Goal: Task Accomplishment & Management: Complete application form

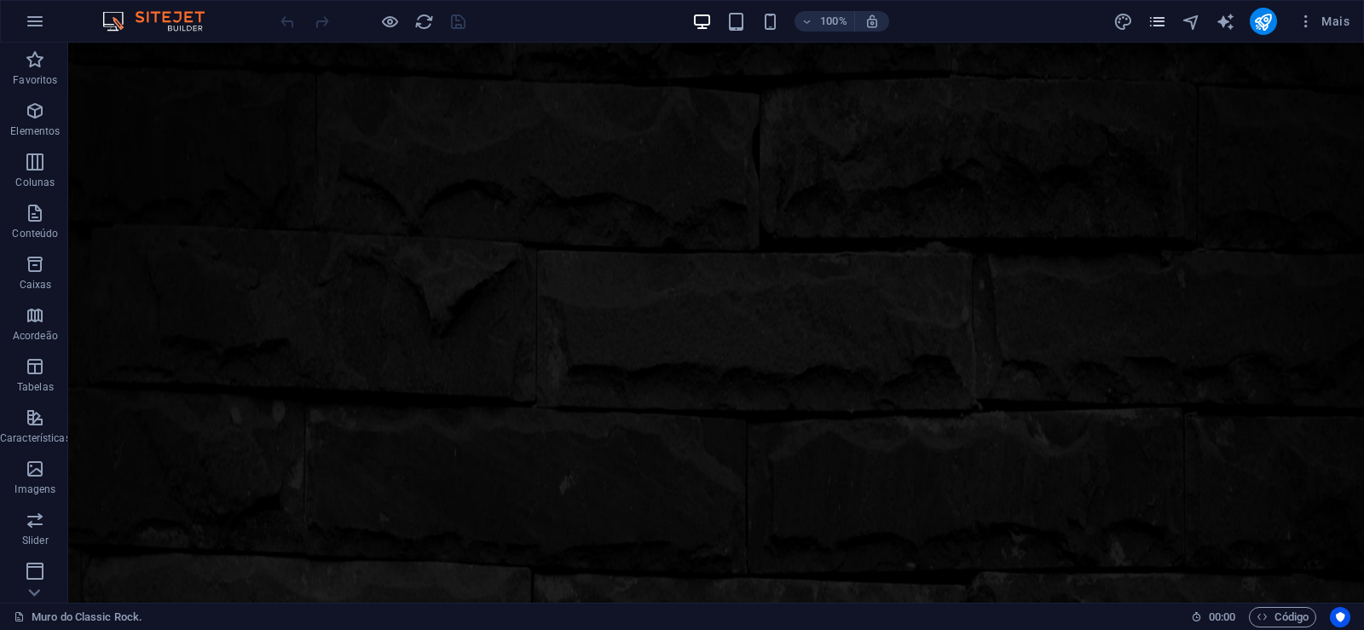
click at [1157, 26] on icon "pages" at bounding box center [1157, 22] width 20 height 20
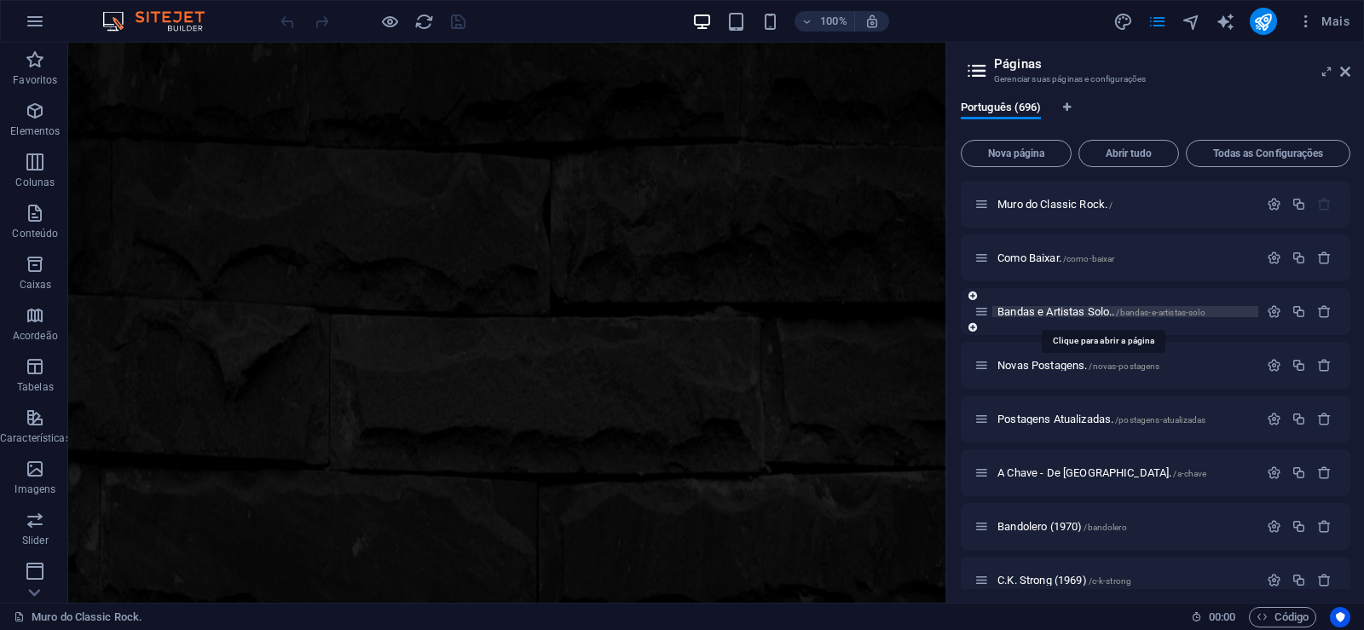
click at [1047, 312] on span "Bandas e Artistas Solo.. /bandas-e-artistas-solo" at bounding box center [1101, 311] width 208 height 13
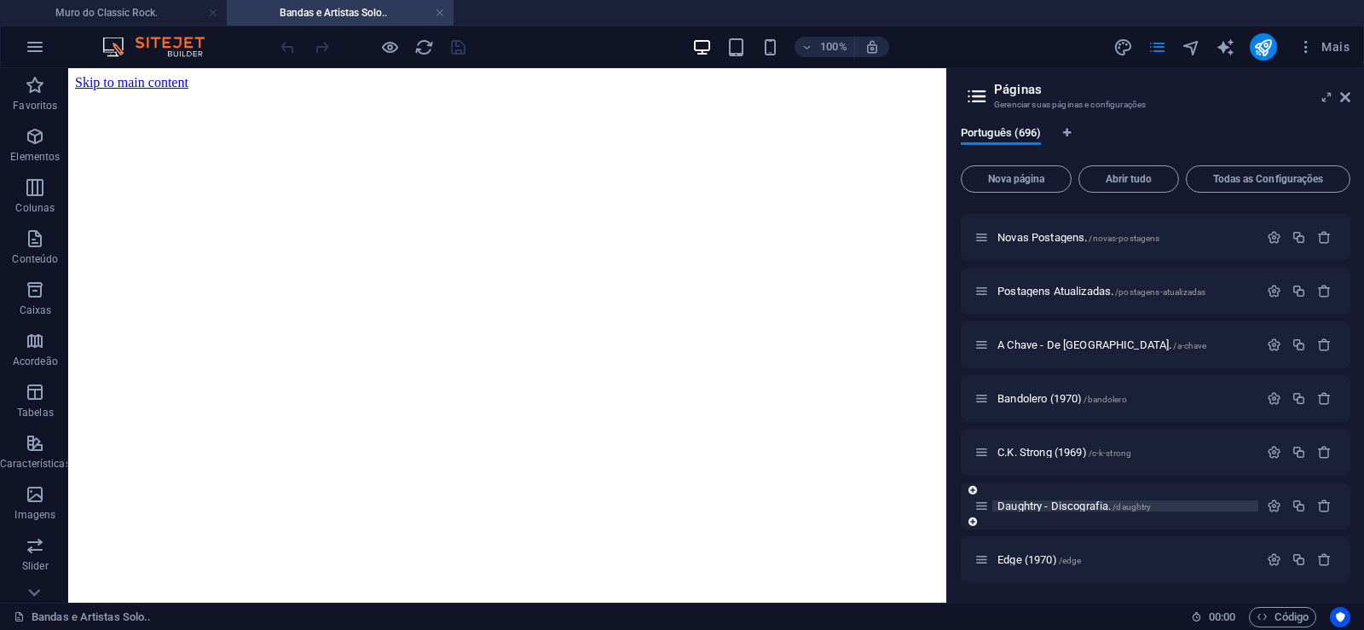
click at [0, 0] on span "Daughtry - Discografia. /daughtry" at bounding box center [0, 0] width 0 height 0
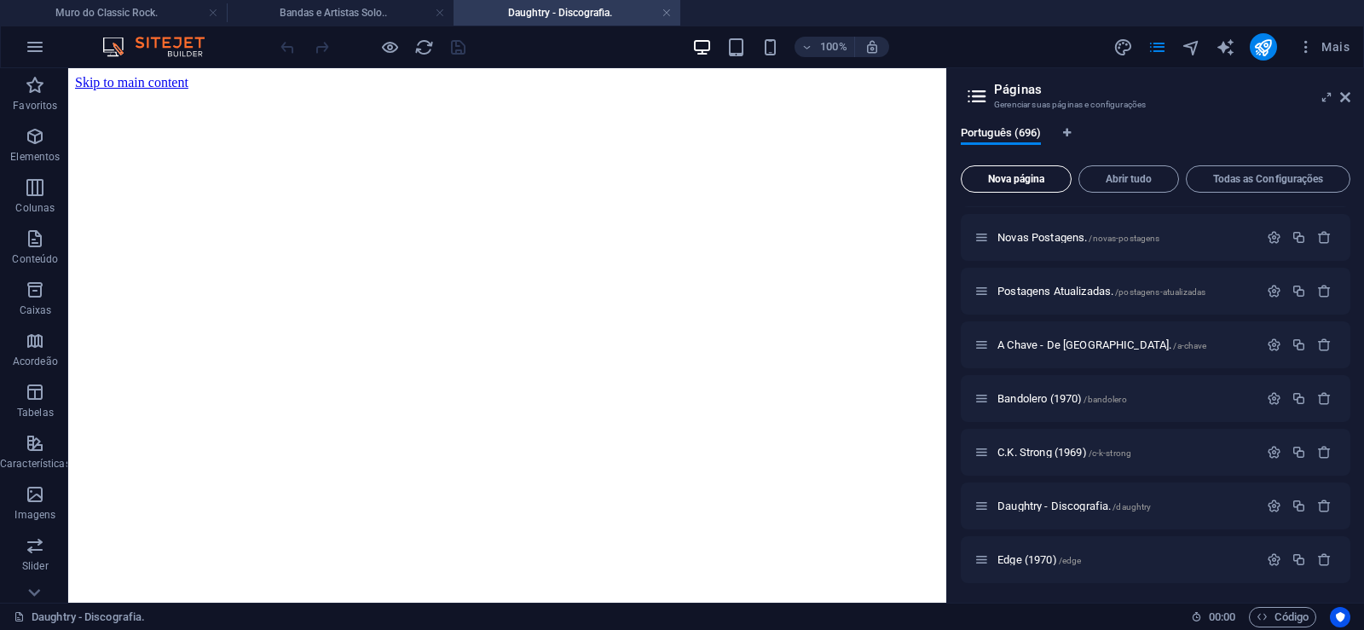
click at [0, 0] on span "Nova página" at bounding box center [0, 0] width 0 height 0
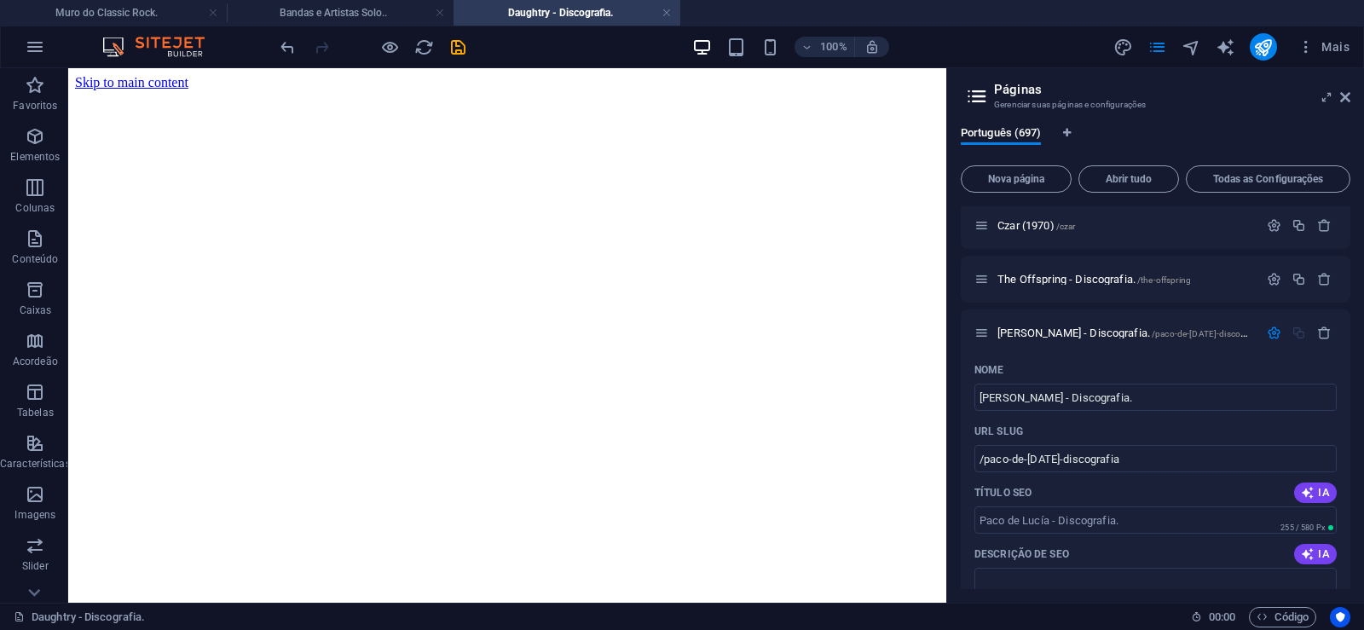
type input "[PERSON_NAME] - Discografia."
type input "/paco-de-[DATE]-discografia"
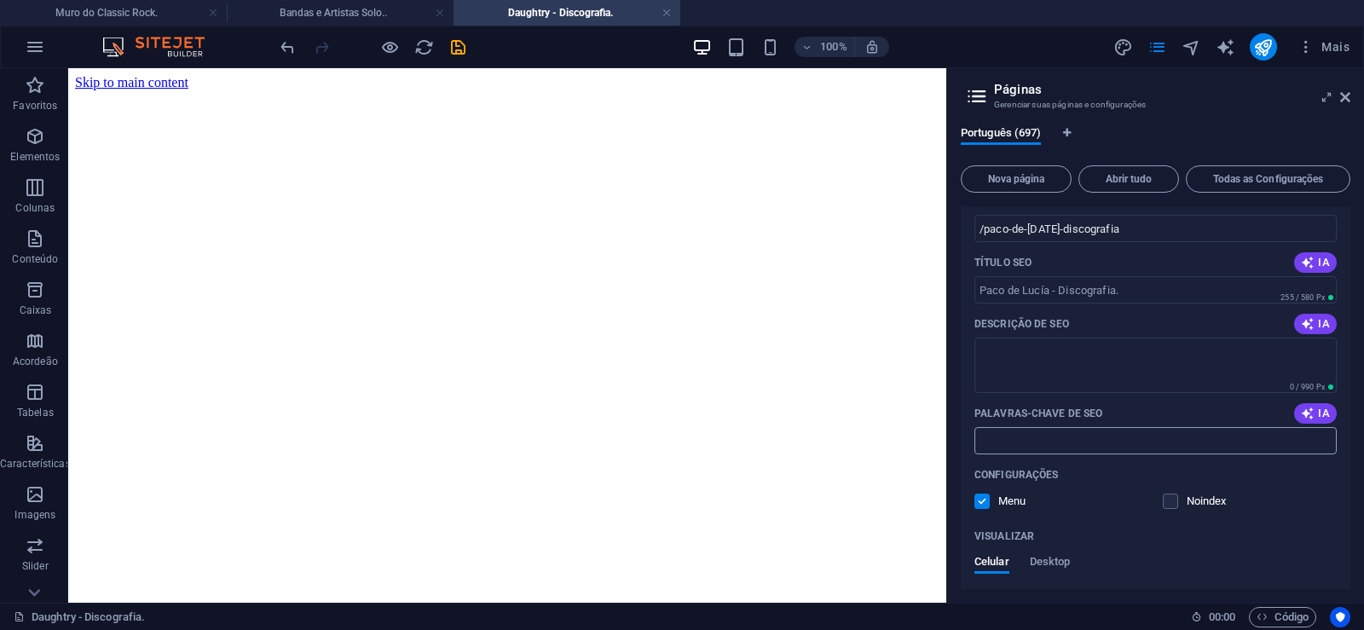
click at [1042, 441] on input "Palavras-chave de SEO" at bounding box center [1155, 440] width 362 height 27
paste input "[PERSON_NAME] - Discografia. Download."
type input "[PERSON_NAME] - Discografia. Download."
click at [1062, 370] on textarea "Descrição de SEO" at bounding box center [1155, 365] width 362 height 55
paste textarea "[PERSON_NAME], foi um guitarrista [DEMOGRAPHIC_DATA] de flamenco reconhecido in…"
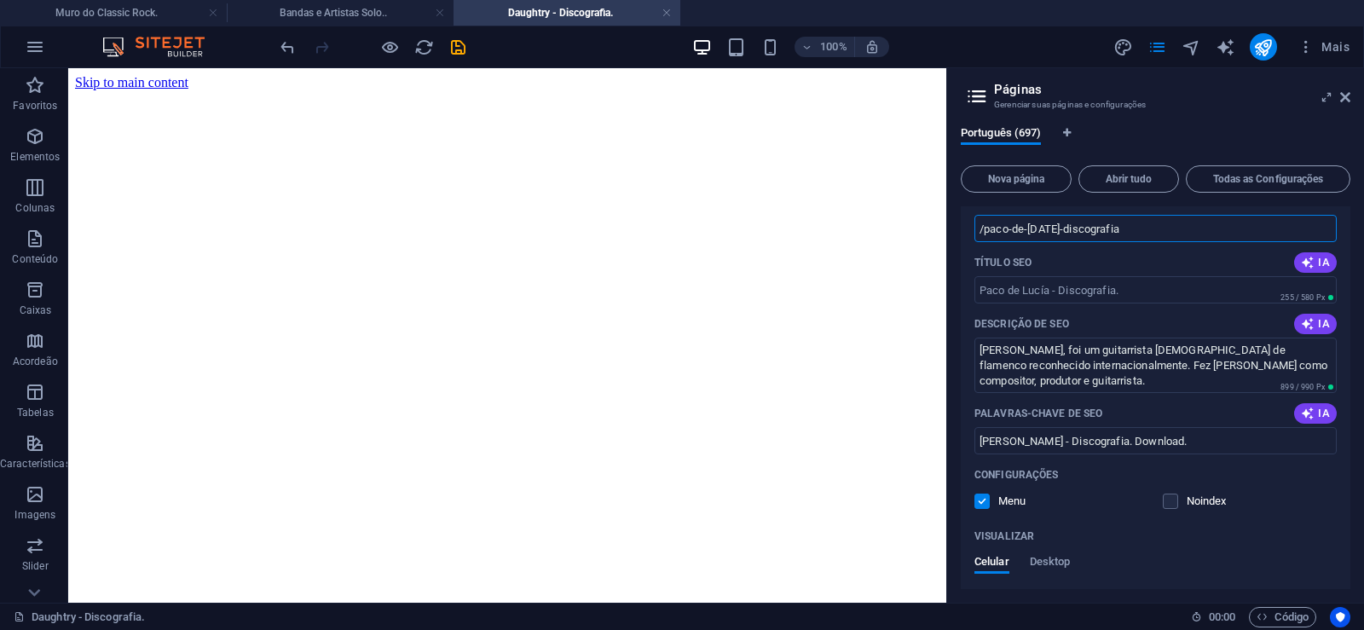
type textarea "[PERSON_NAME], foi um guitarrista [DEMOGRAPHIC_DATA] de flamenco reconhecido in…"
click at [1048, 232] on input "/paco-de-[DATE]-discografia" at bounding box center [1155, 228] width 362 height 27
drag, startPoint x: 1053, startPoint y: 232, endPoint x: 985, endPoint y: 245, distance: 68.7
click at [985, 242] on input "/paco-de-[DATE]-discografia" at bounding box center [1155, 228] width 362 height 27
click at [1084, 235] on input "/paco-de-[DATE]-discografia" at bounding box center [1155, 228] width 362 height 27
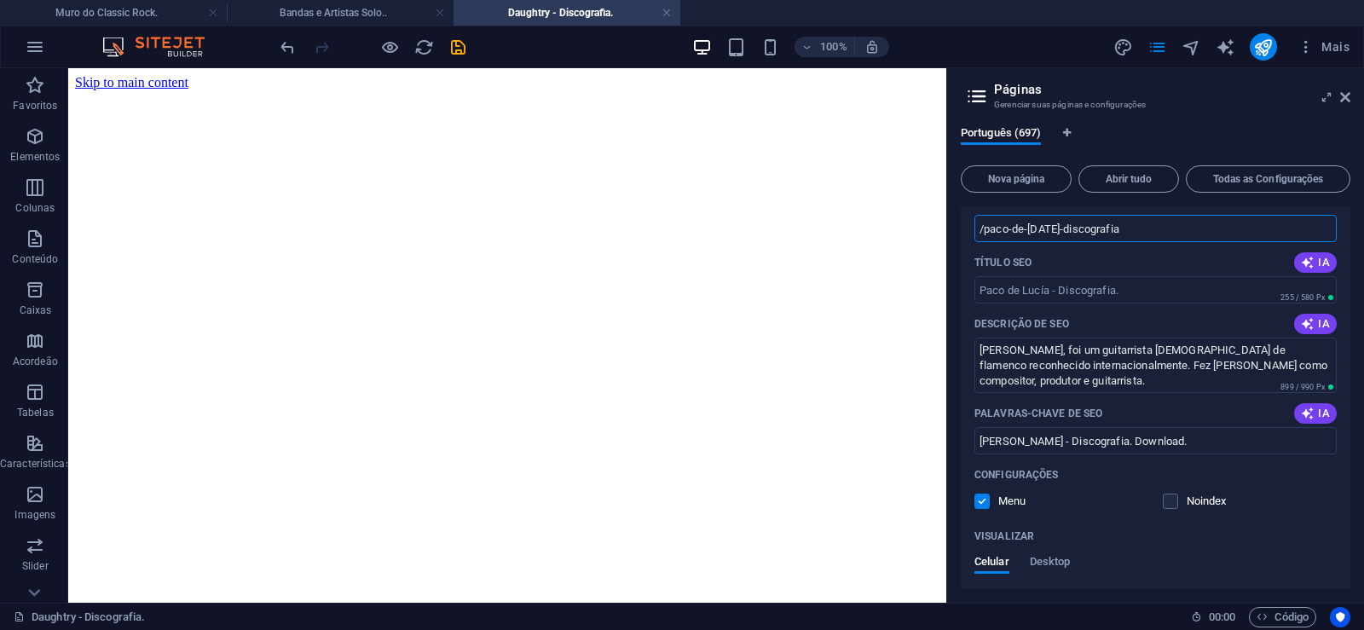
drag, startPoint x: 1051, startPoint y: 229, endPoint x: 1138, endPoint y: 228, distance: 86.9
click at [1138, 228] on input "/paco-de-[DATE]-discografia" at bounding box center [1155, 228] width 362 height 27
type input "/paco-de-[DATE]"
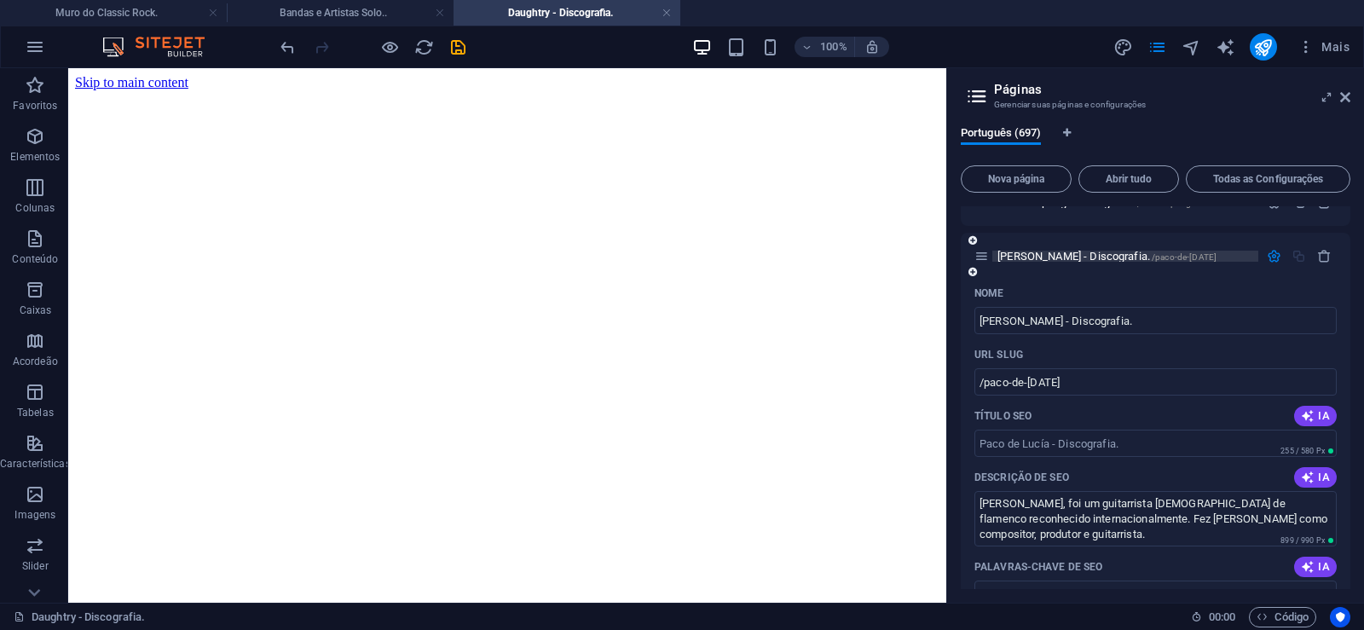
click at [1036, 256] on span "[PERSON_NAME] - Discografia. /paco-de-[DATE]" at bounding box center [1106, 256] width 219 height 13
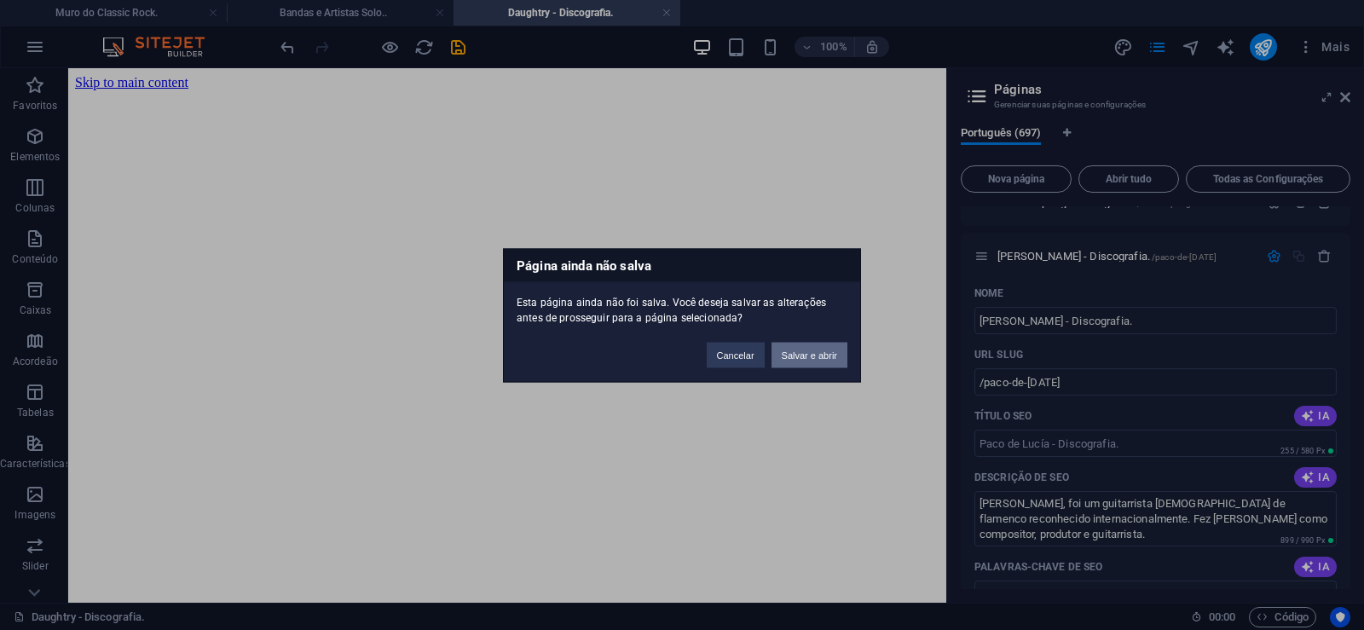
click at [802, 349] on button "Salvar e abrir" at bounding box center [809, 355] width 76 height 26
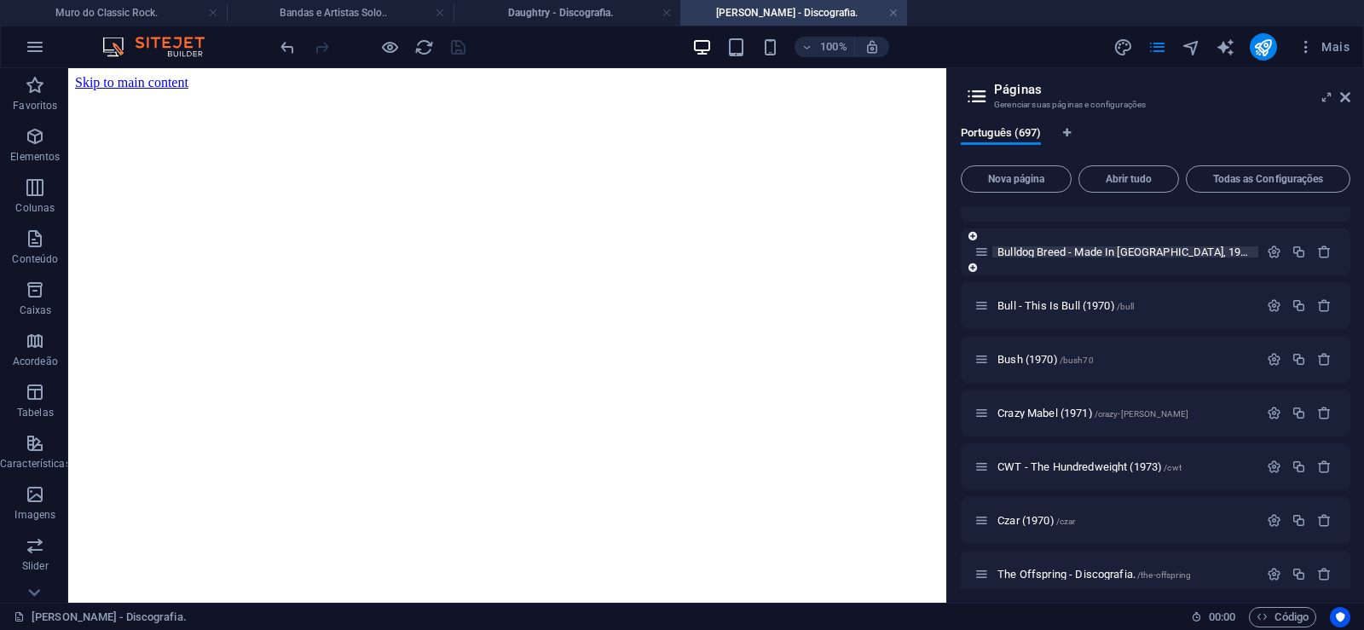
scroll to position [0, 0]
click at [0, 0] on icon at bounding box center [0, 0] width 0 height 0
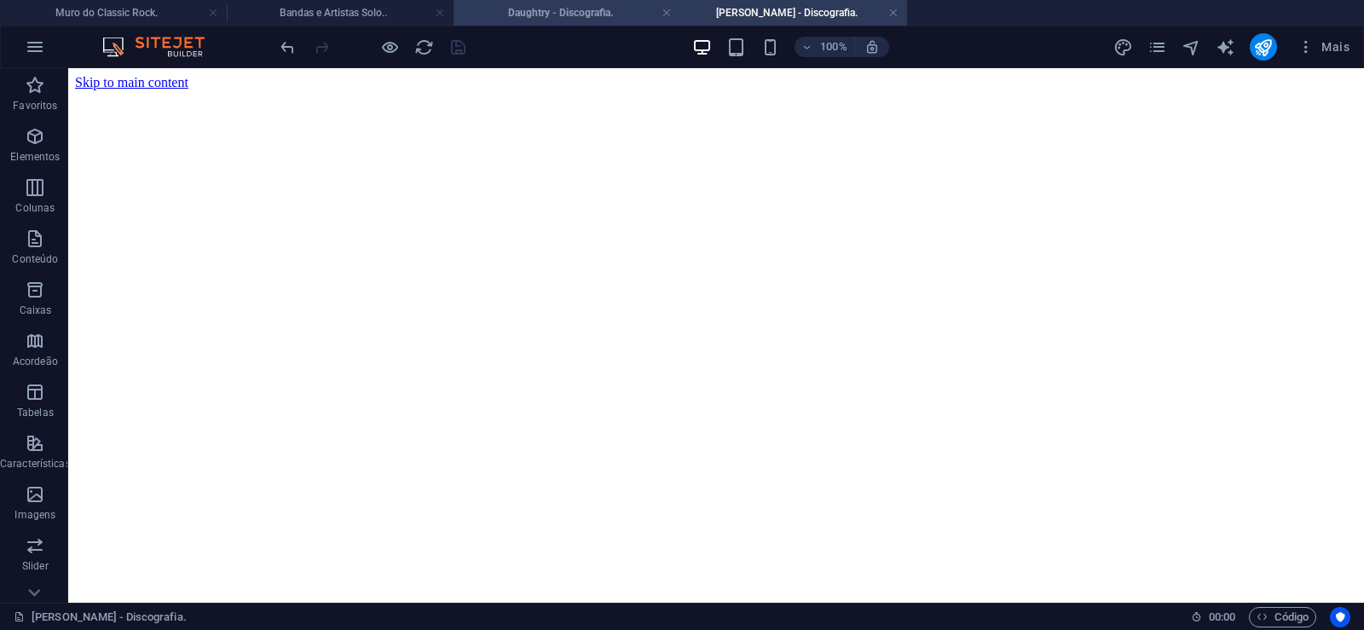
click at [535, 15] on h4 "Daughtry - Discografia." at bounding box center [566, 12] width 227 height 19
click figure
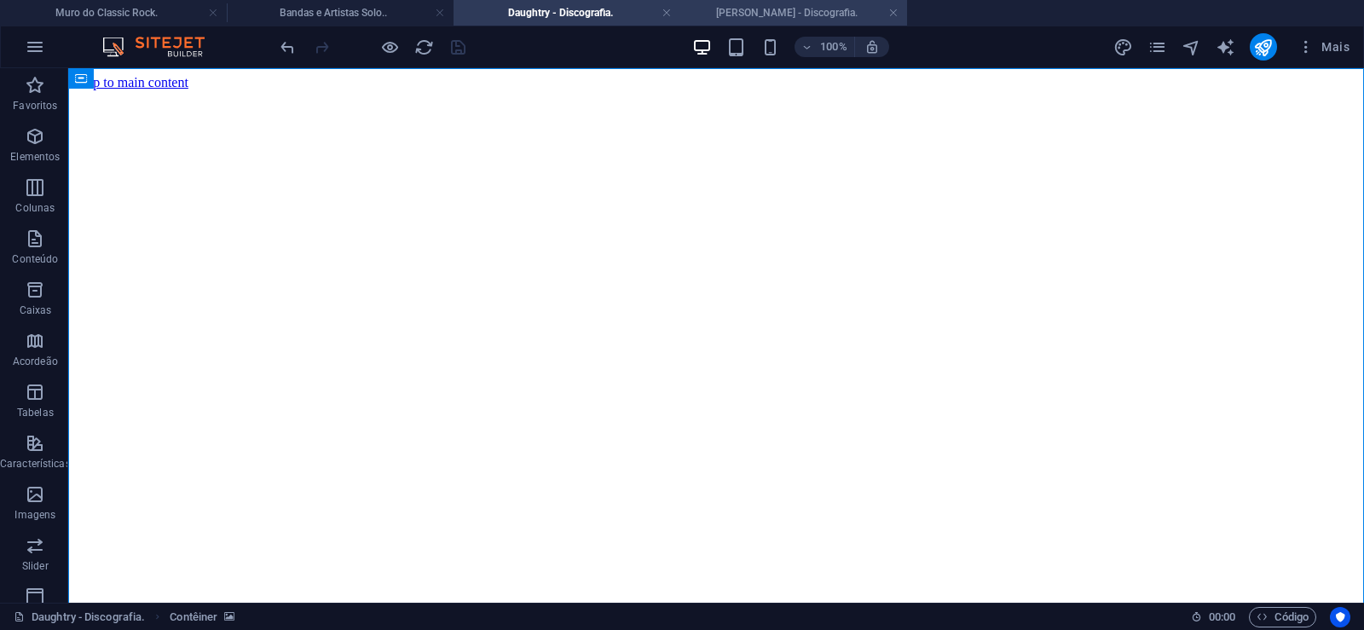
click at [764, 13] on h4 "[PERSON_NAME] - Discografia." at bounding box center [793, 12] width 227 height 19
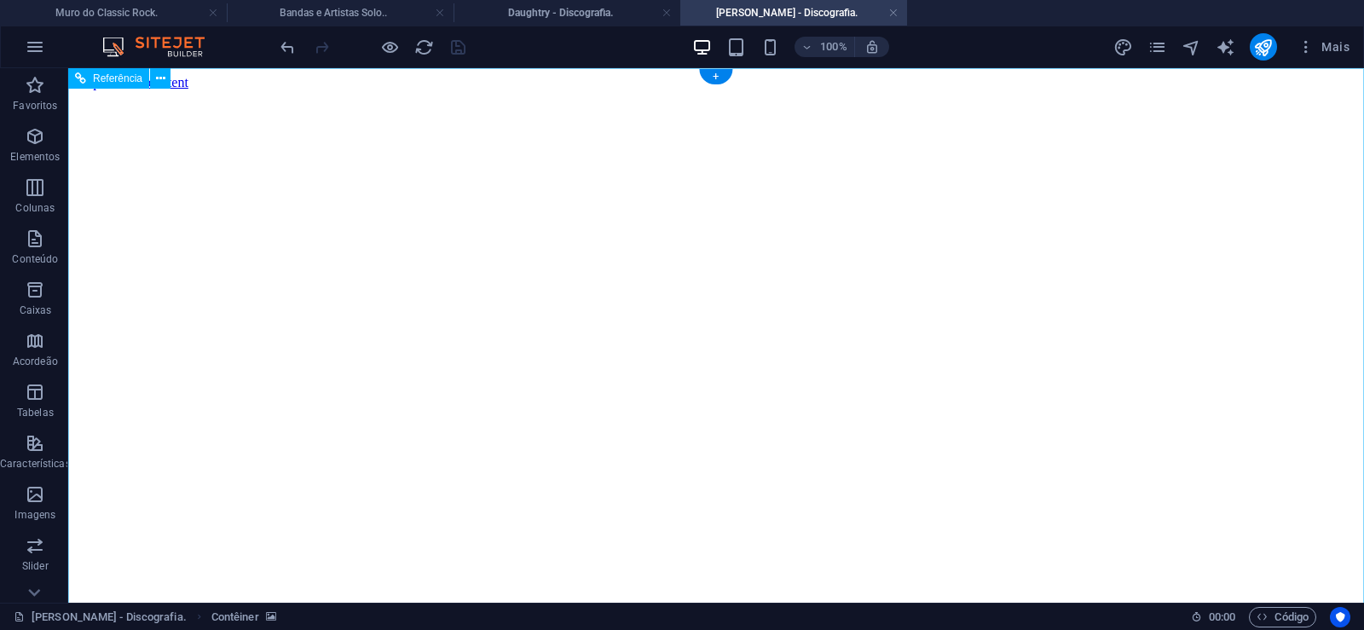
click at [147, 90] on figure at bounding box center [716, 90] width 1282 height 0
drag, startPoint x: 1285, startPoint y: 297, endPoint x: 1345, endPoint y: 609, distance: 316.8
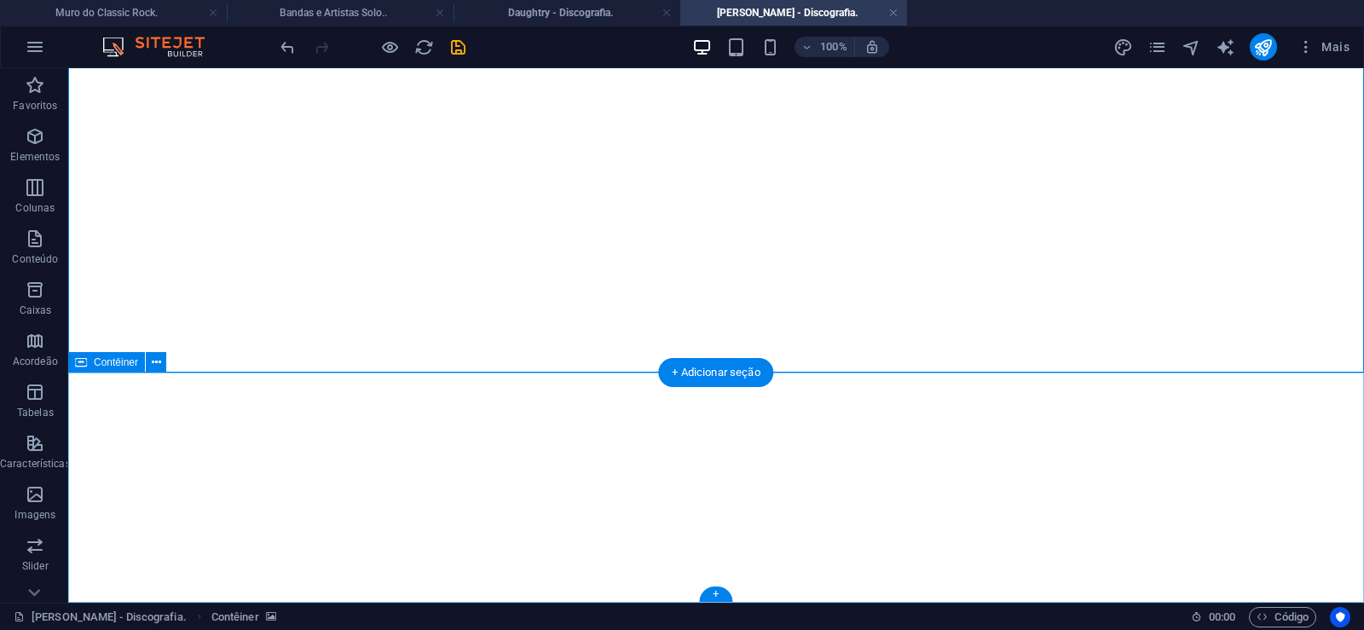
click div "Solte o conteúdo aqui ou Adicionar elementos Colar área de transferência"
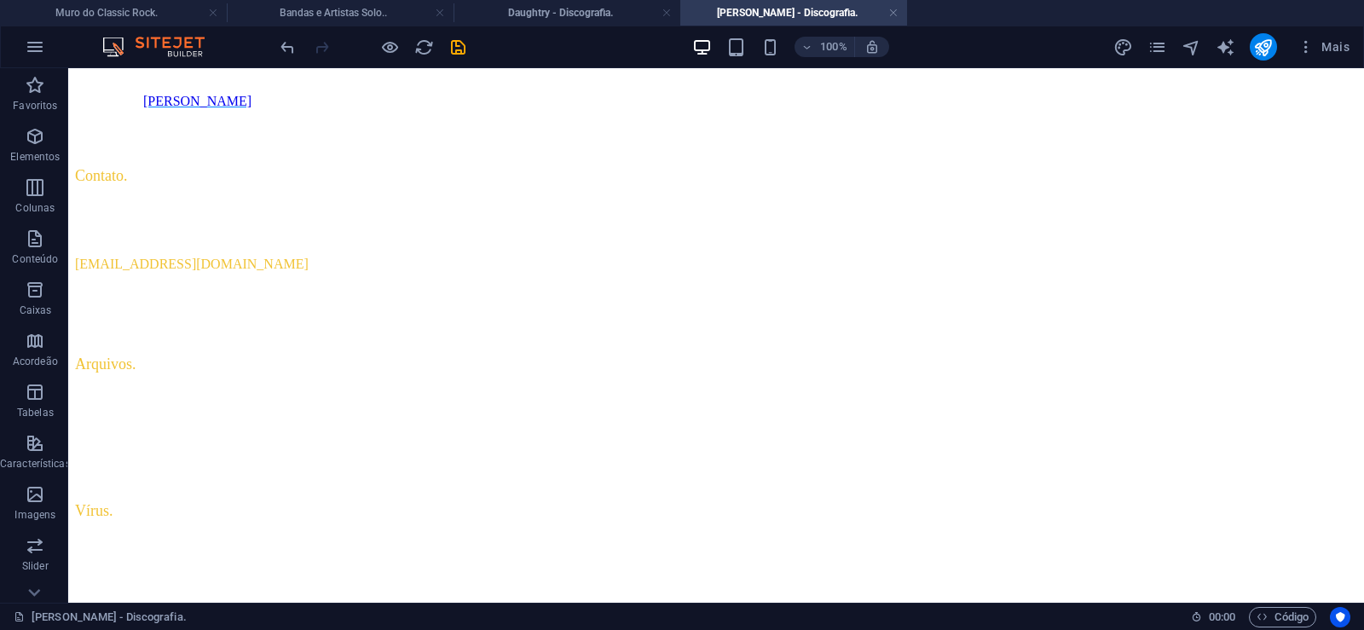
scroll to position [0, 0]
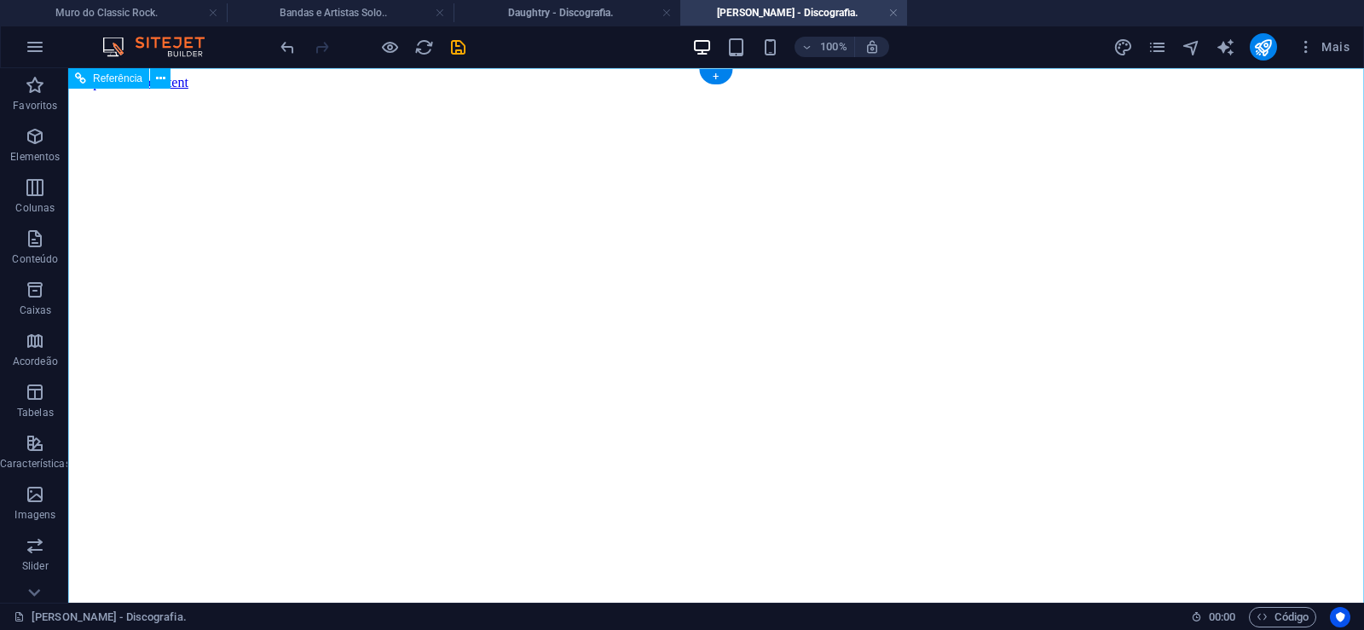
click figure
click at [764, 1] on li "[PERSON_NAME] - Discografia." at bounding box center [793, 13] width 227 height 26
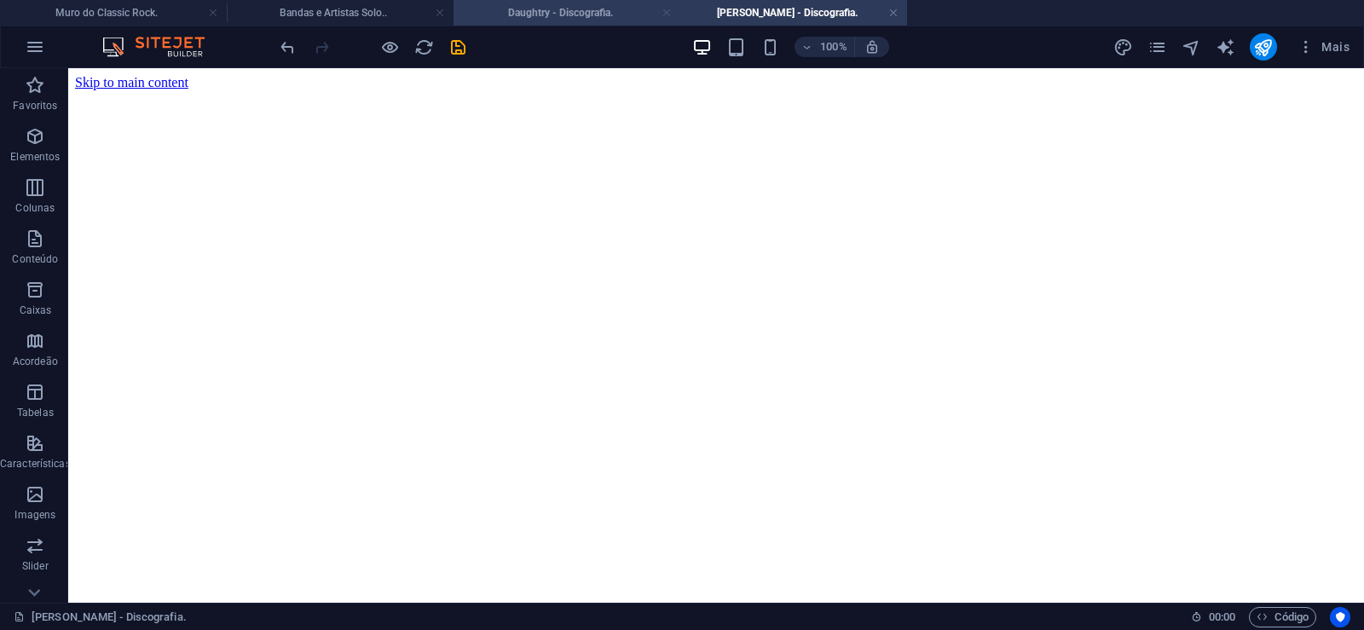
click at [668, 13] on link at bounding box center [666, 13] width 10 height 16
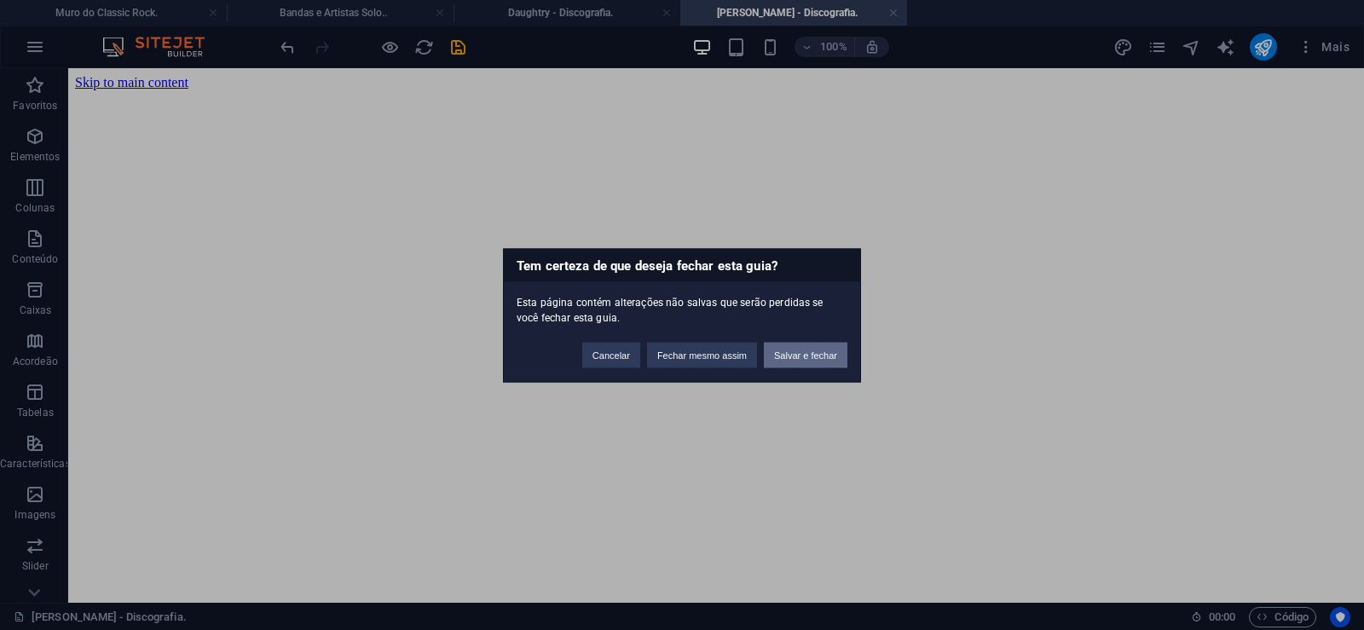
click at [812, 365] on button "Salvar e fechar" at bounding box center [806, 355] width 84 height 26
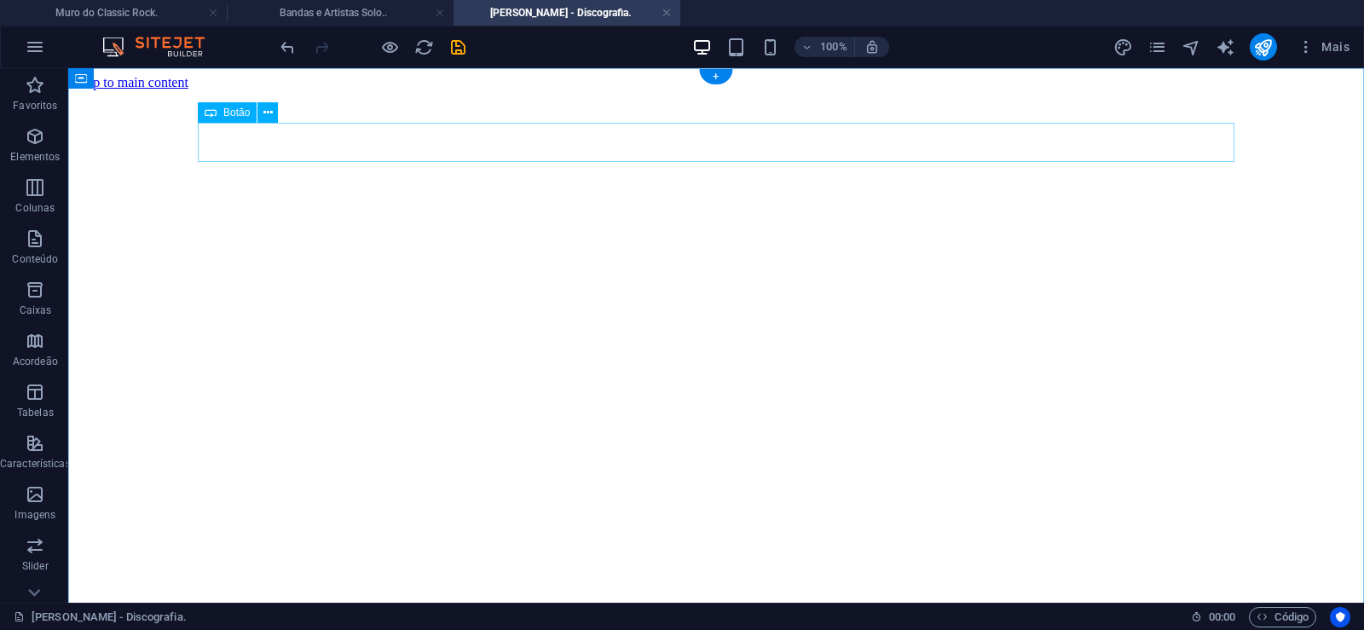
click div "Daughtry - Discografia."
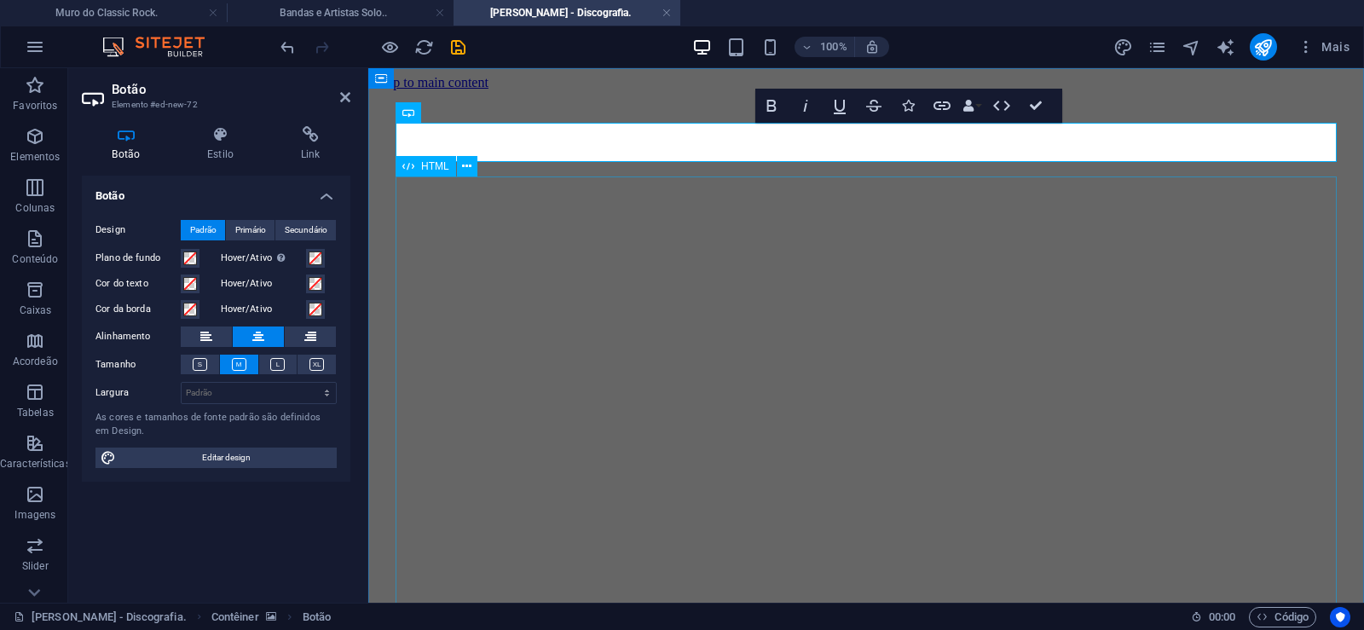
scroll to position [0, 12]
click div "Daughtry é [PERSON_NAME] norte-americana de rock liderada pelo ex-participante …"
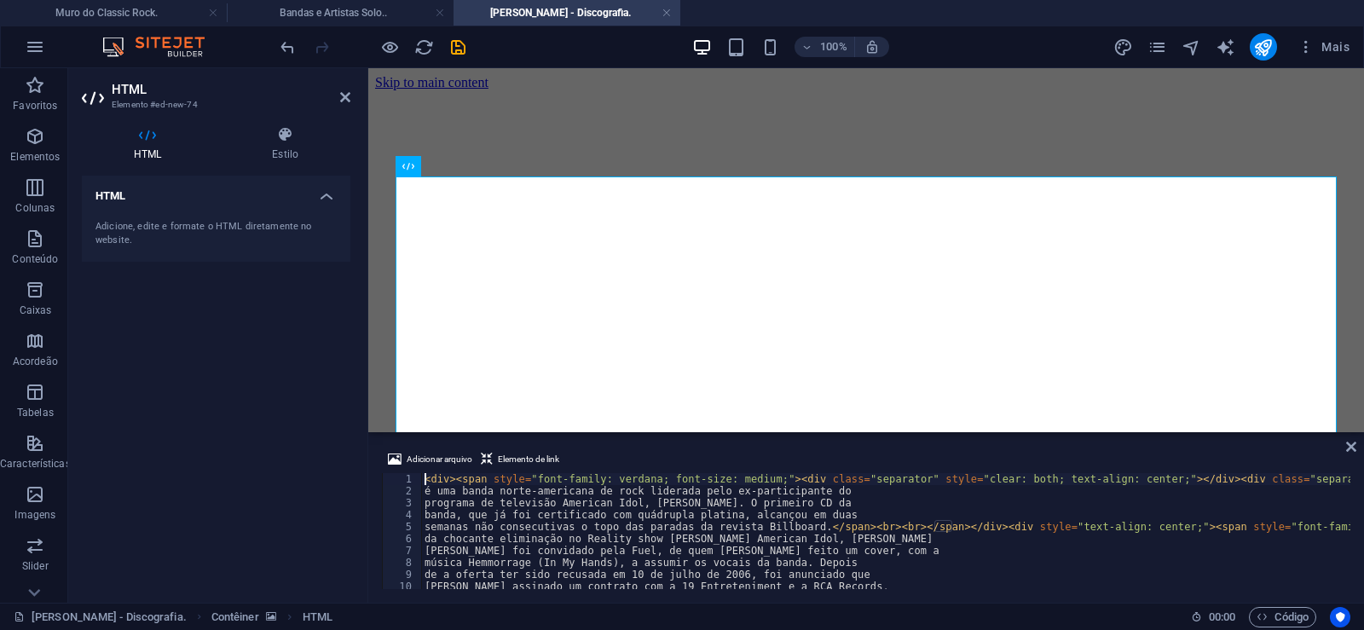
type textarea "[PERSON_NAME] foi convidado pela Fuel, de quem [PERSON_NAME] feito um cover, co…"
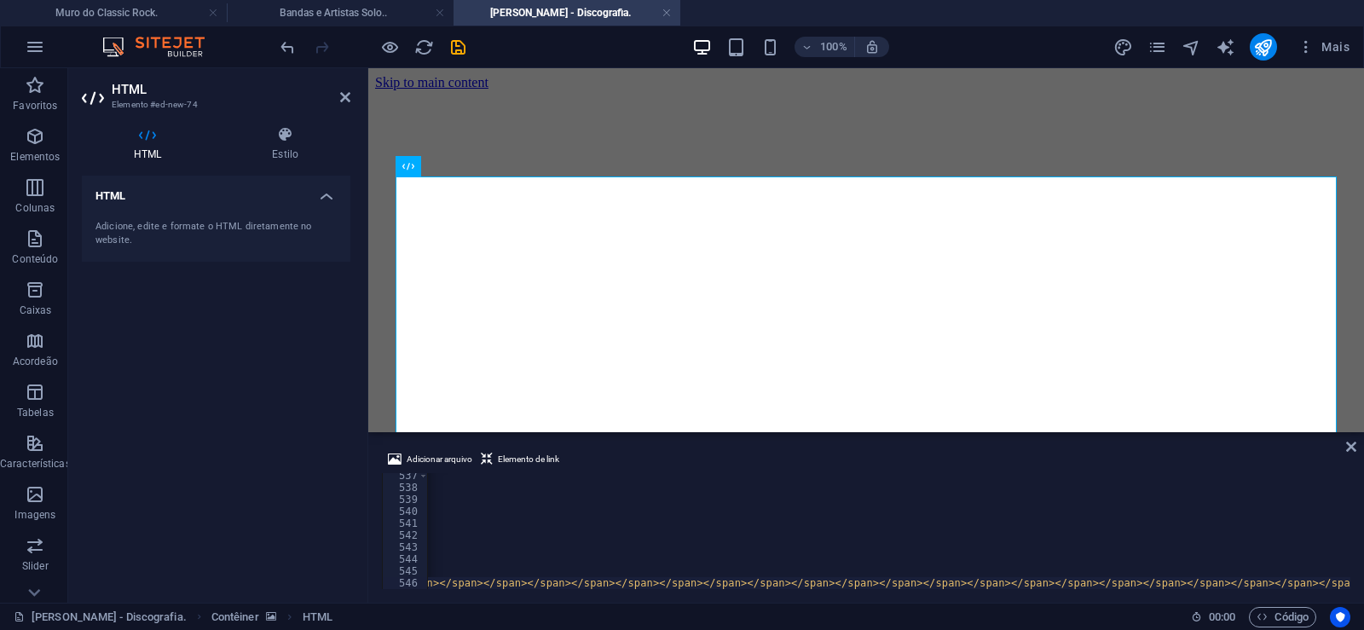
scroll to position [0, 47550]
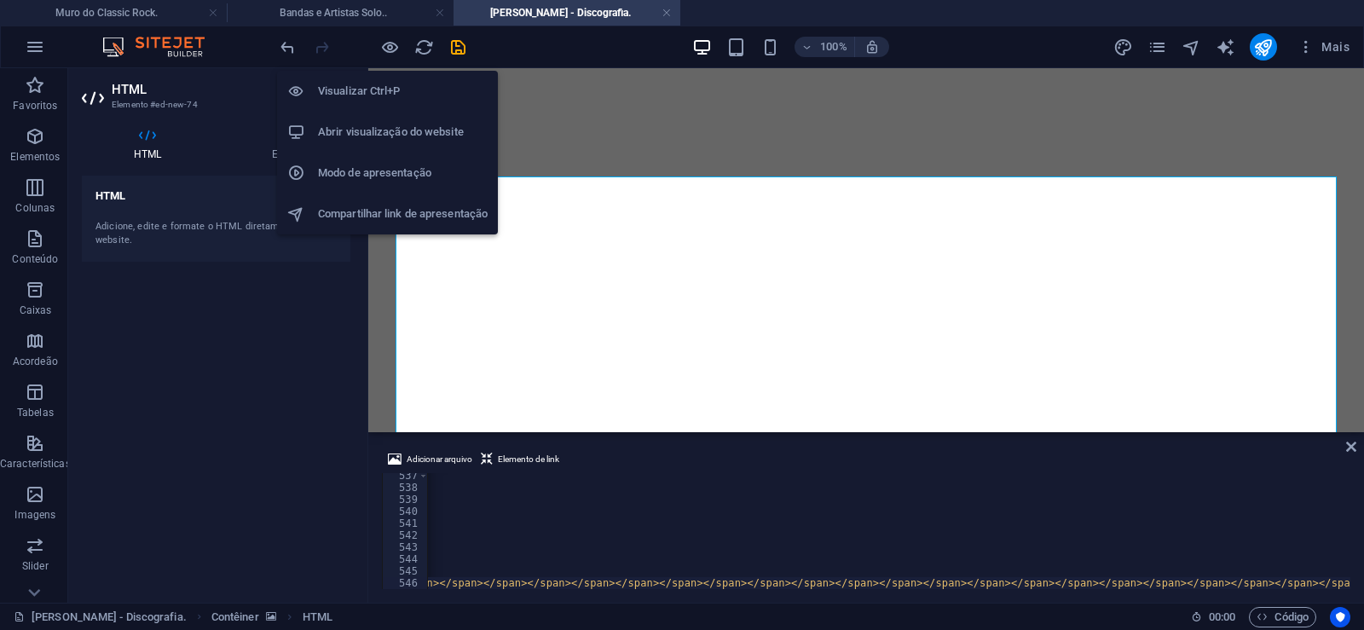
click at [390, 45] on icon "button" at bounding box center [390, 48] width 20 height 20
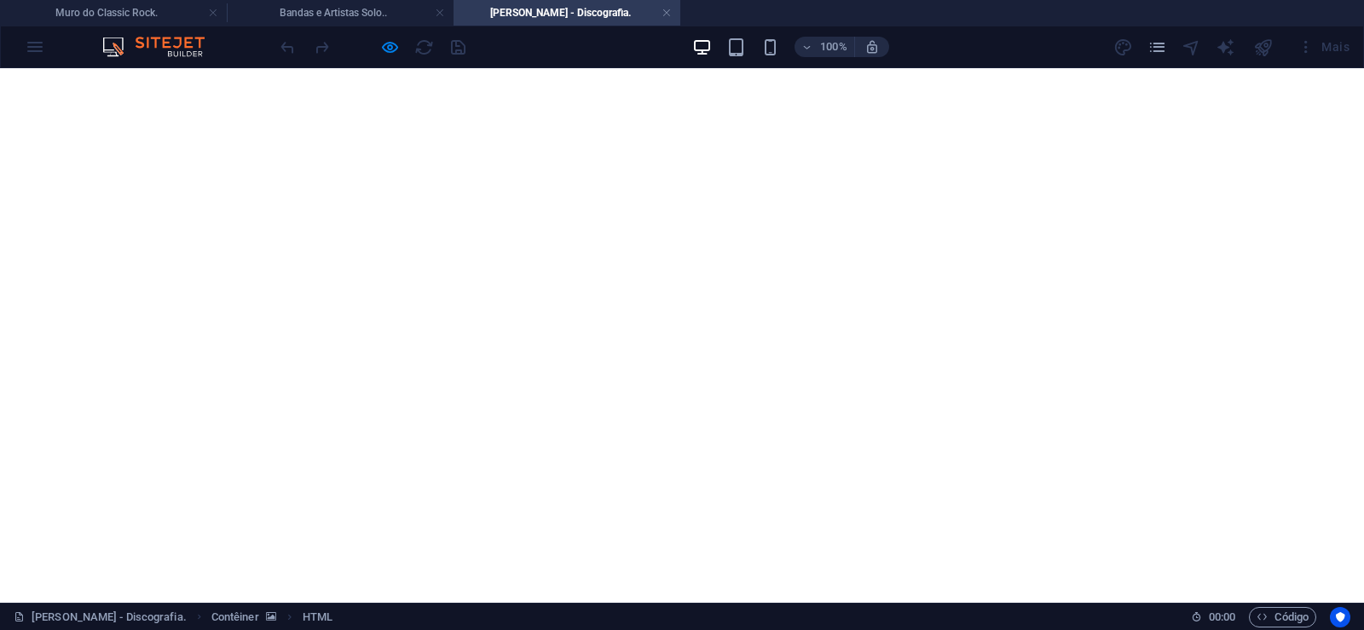
scroll to position [27099, 0]
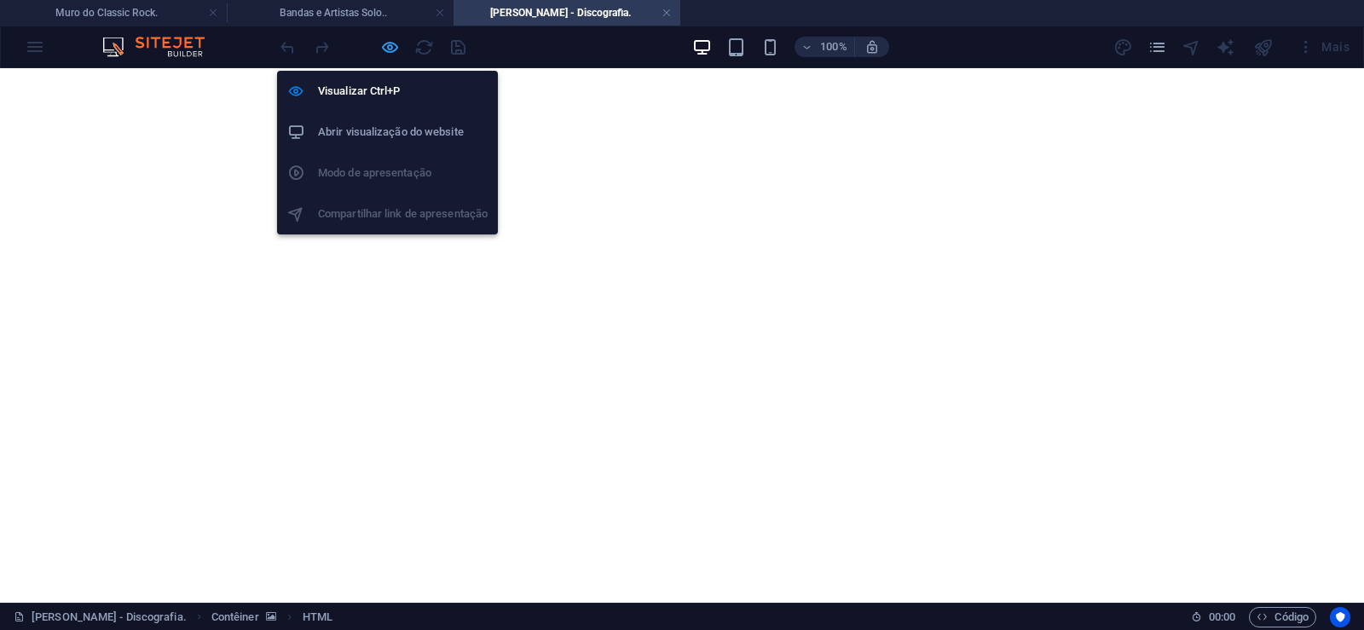
click at [390, 43] on icon "button" at bounding box center [390, 48] width 20 height 20
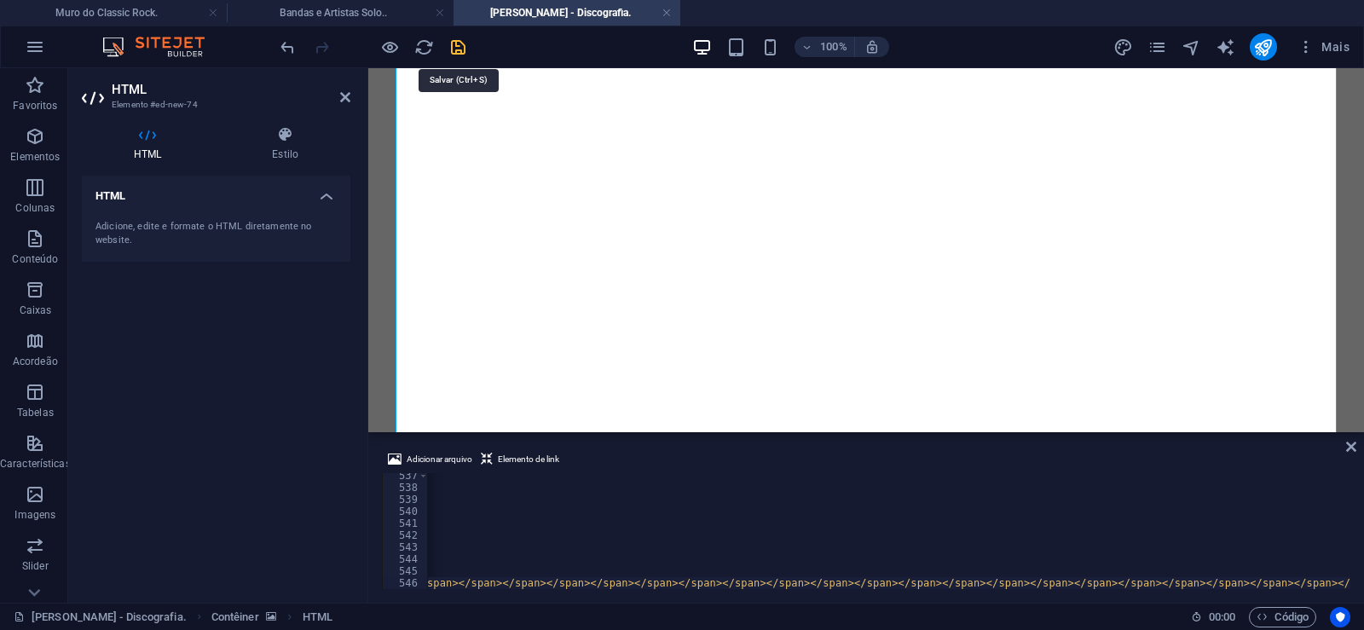
scroll to position [0, 47488]
click at [459, 51] on icon "save" at bounding box center [458, 48] width 20 height 20
click at [669, 12] on link at bounding box center [666, 13] width 10 height 16
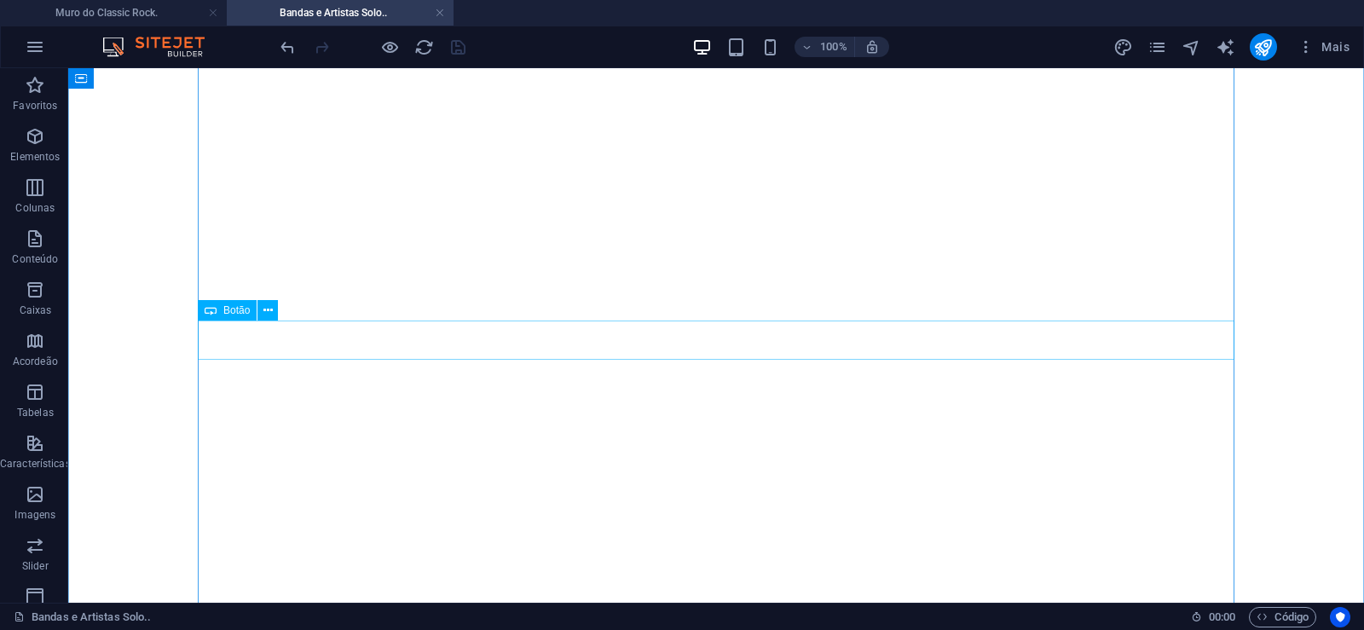
scroll to position [25878, 0]
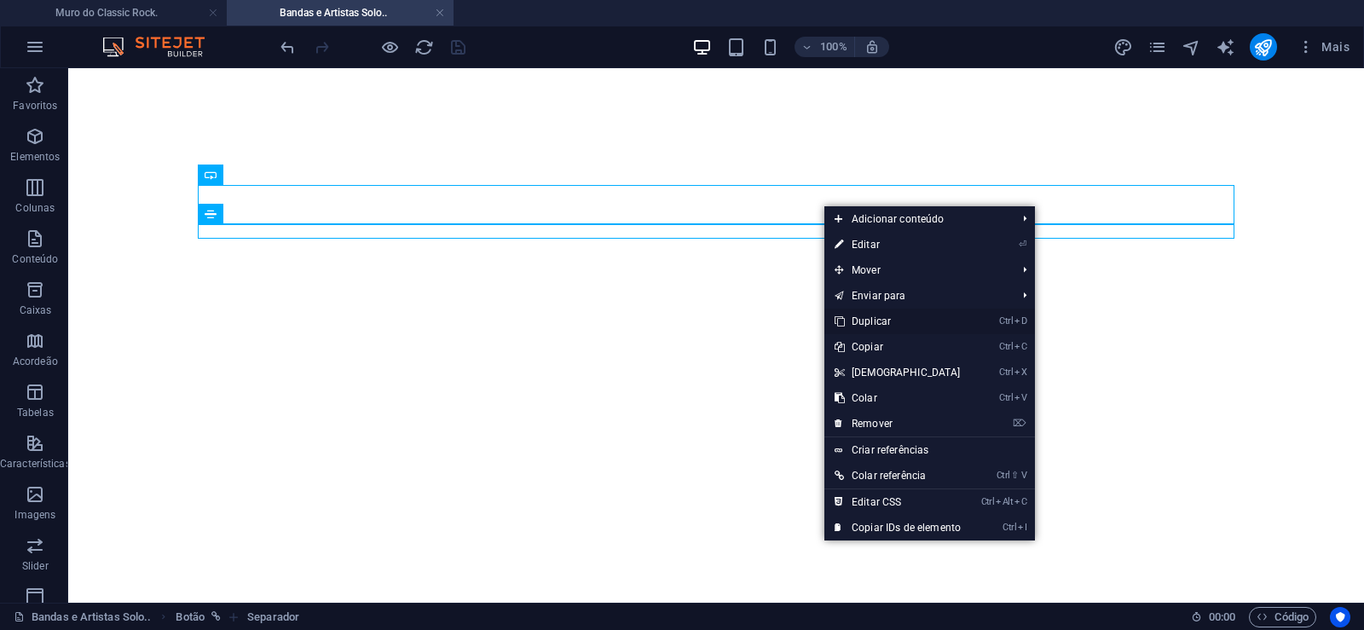
click at [874, 322] on link "Ctrl D Duplicar" at bounding box center [897, 322] width 147 height 26
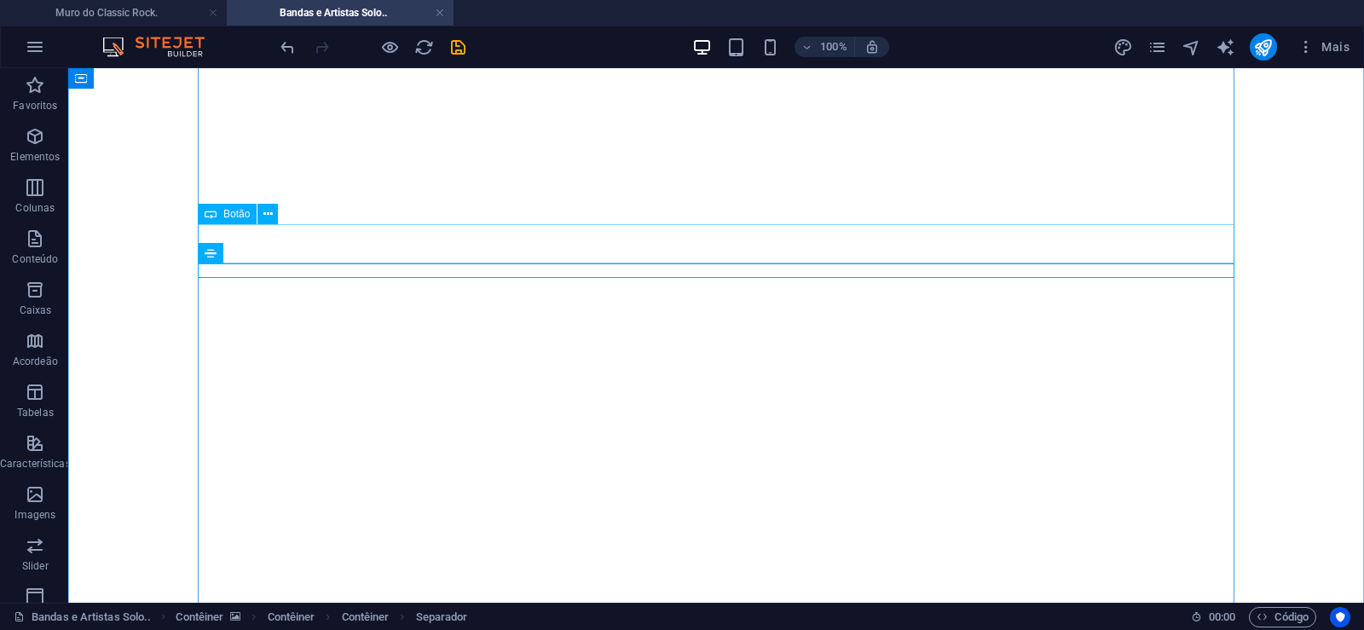
drag, startPoint x: 806, startPoint y: 267, endPoint x: 790, endPoint y: 231, distance: 39.3
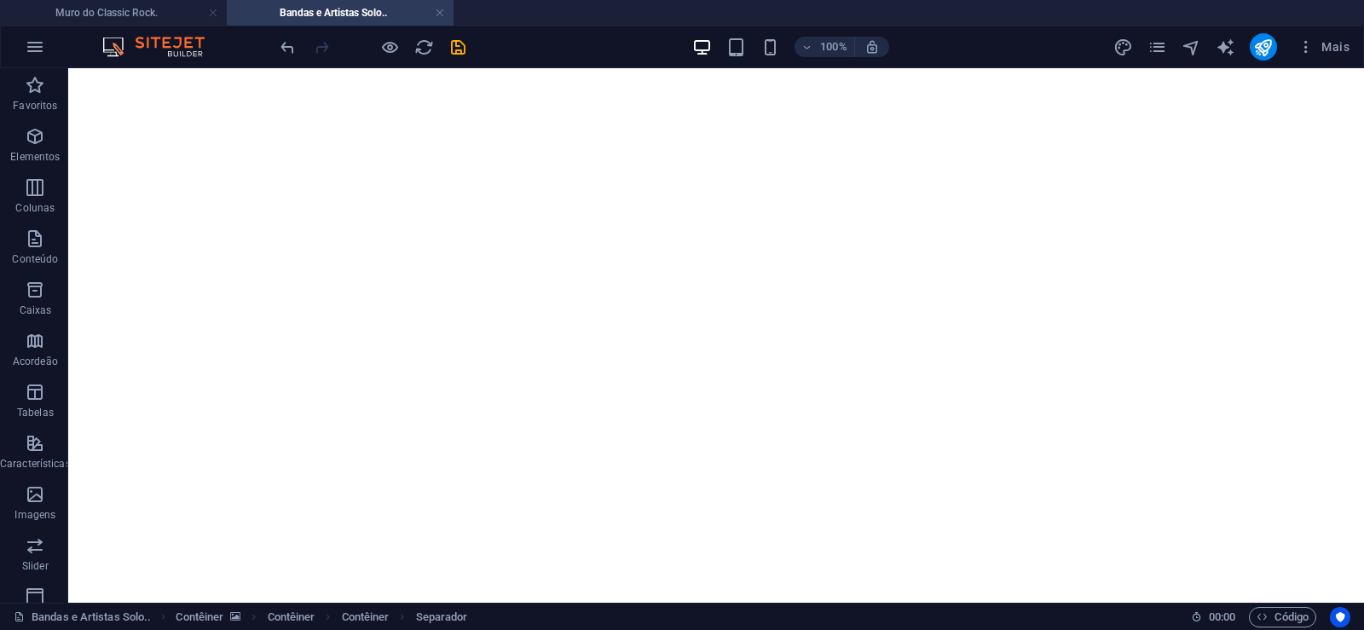
drag, startPoint x: 817, startPoint y: 268, endPoint x: 811, endPoint y: 227, distance: 42.1
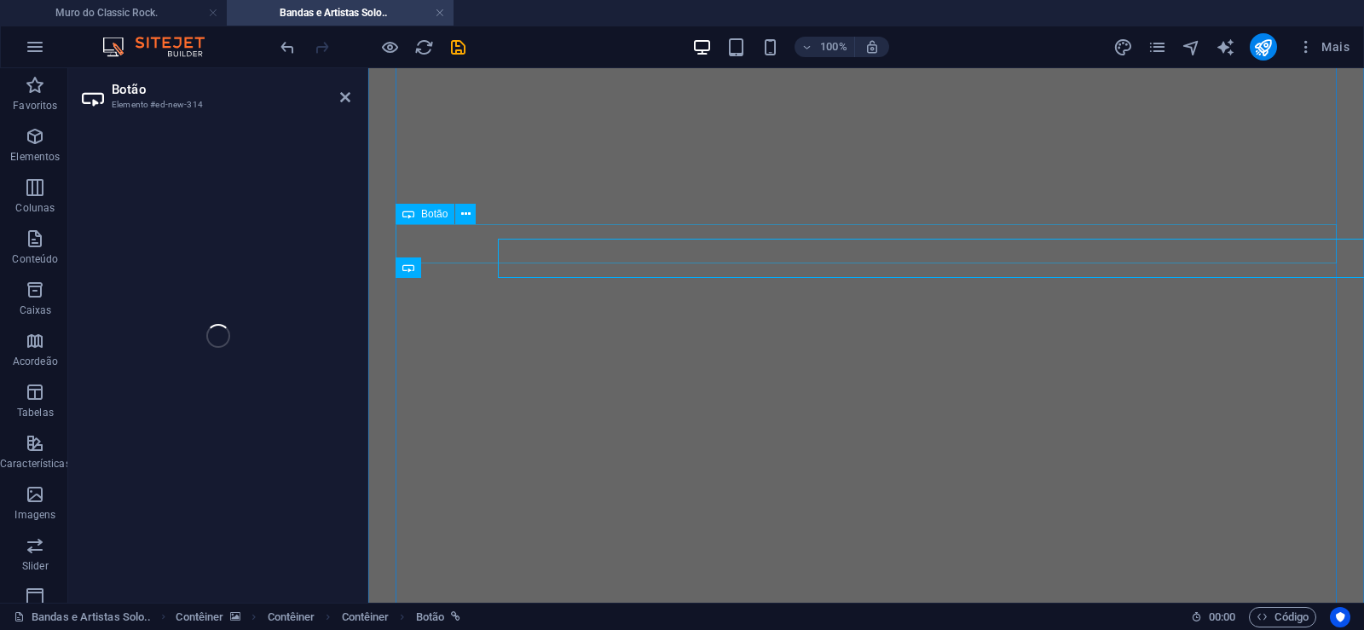
select select "px"
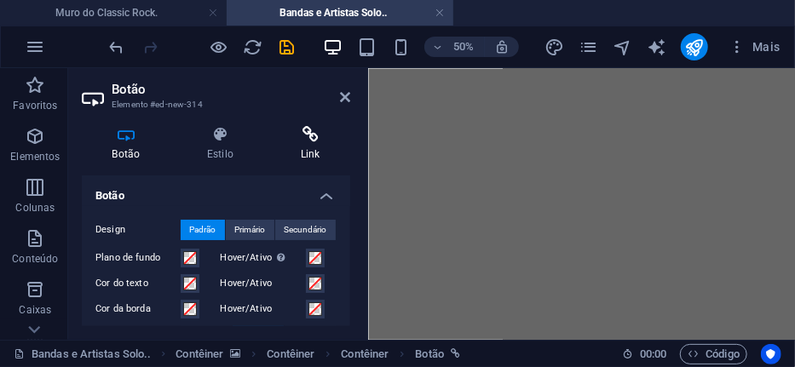
scroll to position [0, 11]
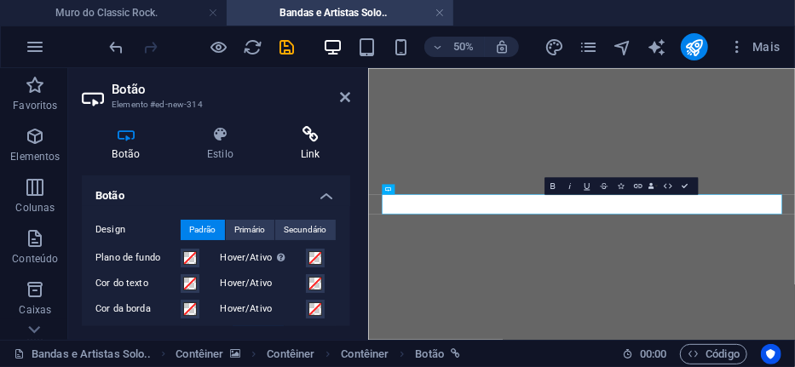
click at [307, 138] on icon at bounding box center [310, 134] width 80 height 17
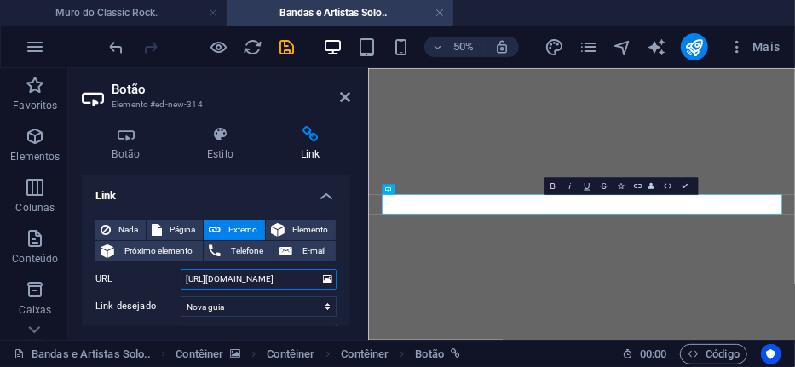
drag, startPoint x: 251, startPoint y: 282, endPoint x: 309, endPoint y: 282, distance: 58.0
click at [309, 282] on input "[URL][DOMAIN_NAME]" at bounding box center [259, 279] width 156 height 20
paste input "o-de-[DATE]"
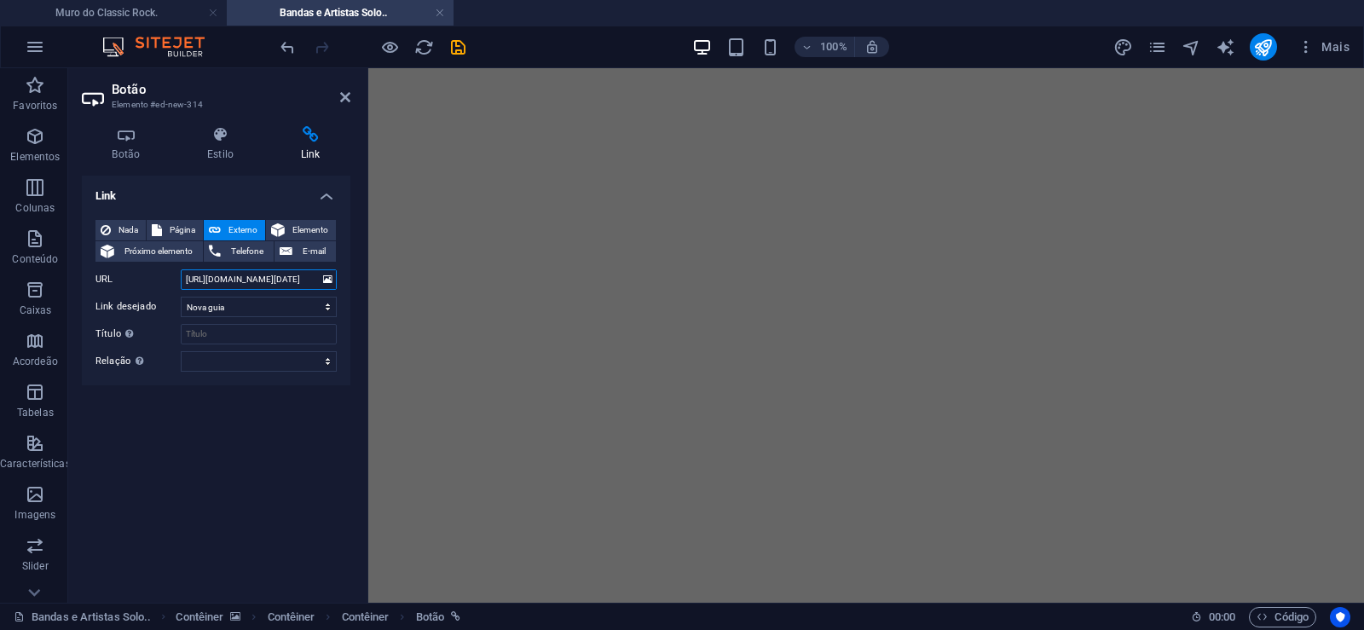
scroll to position [25839, 0]
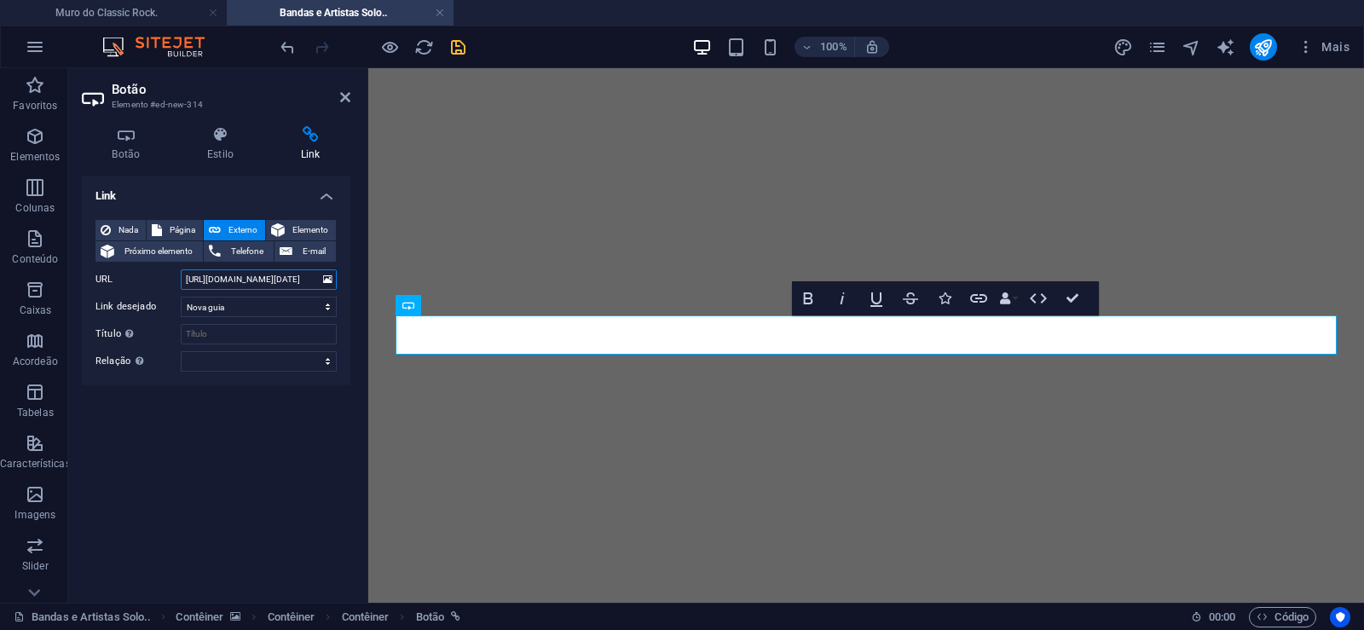
type input "[URL][DOMAIN_NAME][DATE]"
click at [461, 50] on icon "save" at bounding box center [458, 48] width 20 height 20
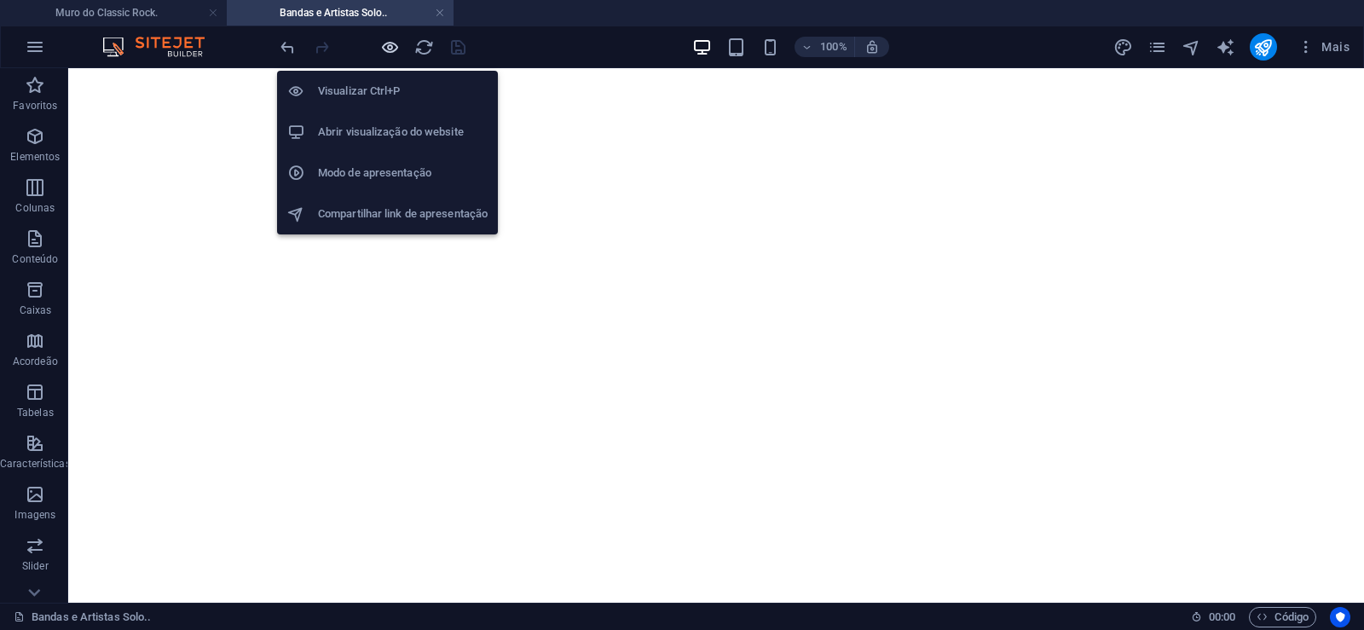
click at [389, 46] on icon "button" at bounding box center [390, 48] width 20 height 20
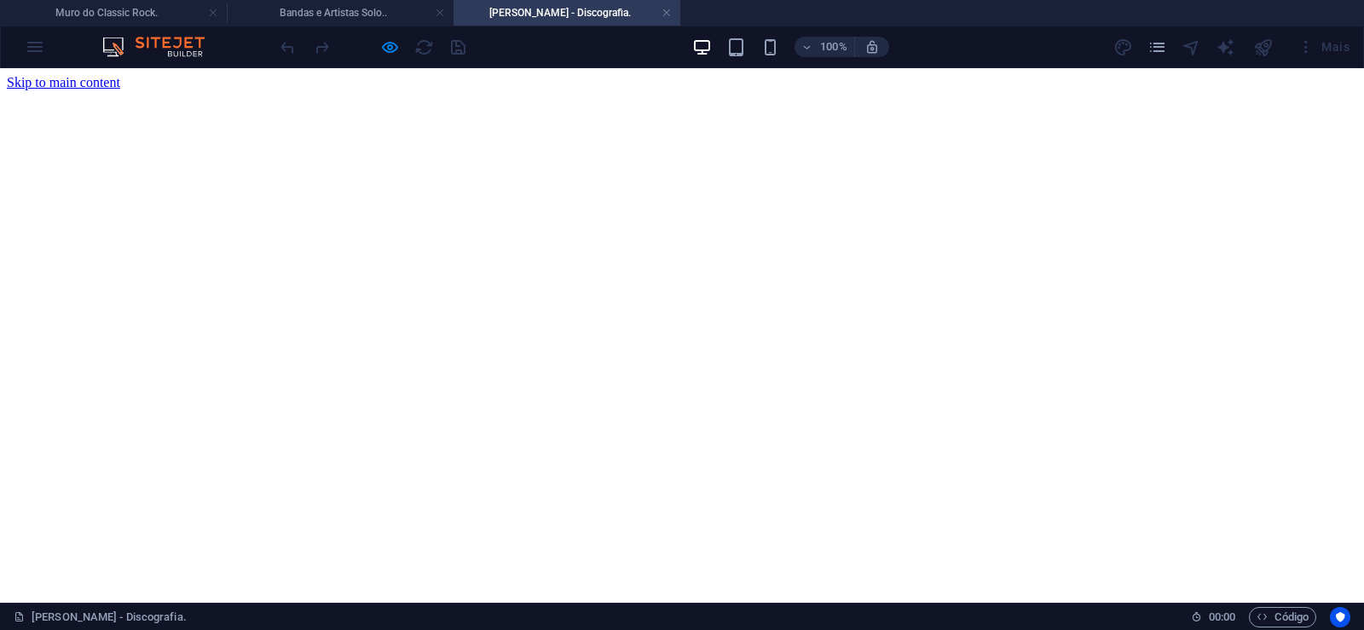
scroll to position [0, 0]
click at [666, 6] on link at bounding box center [666, 13] width 10 height 16
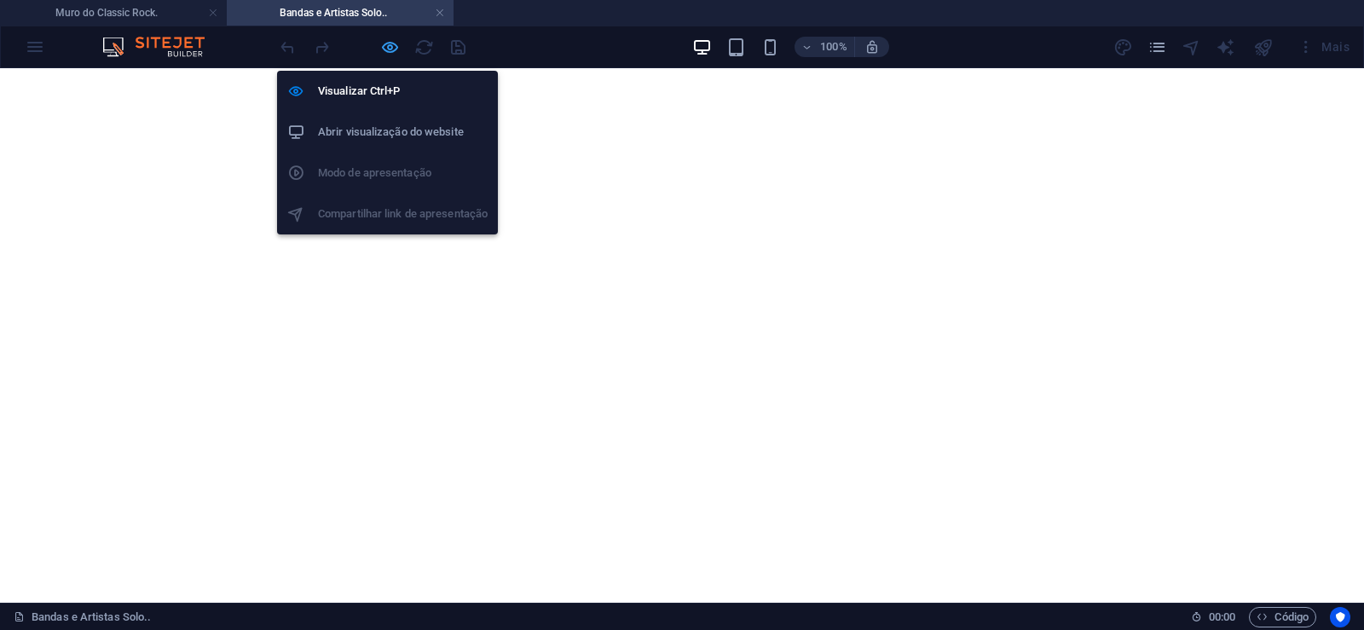
click at [388, 49] on icon "button" at bounding box center [390, 48] width 20 height 20
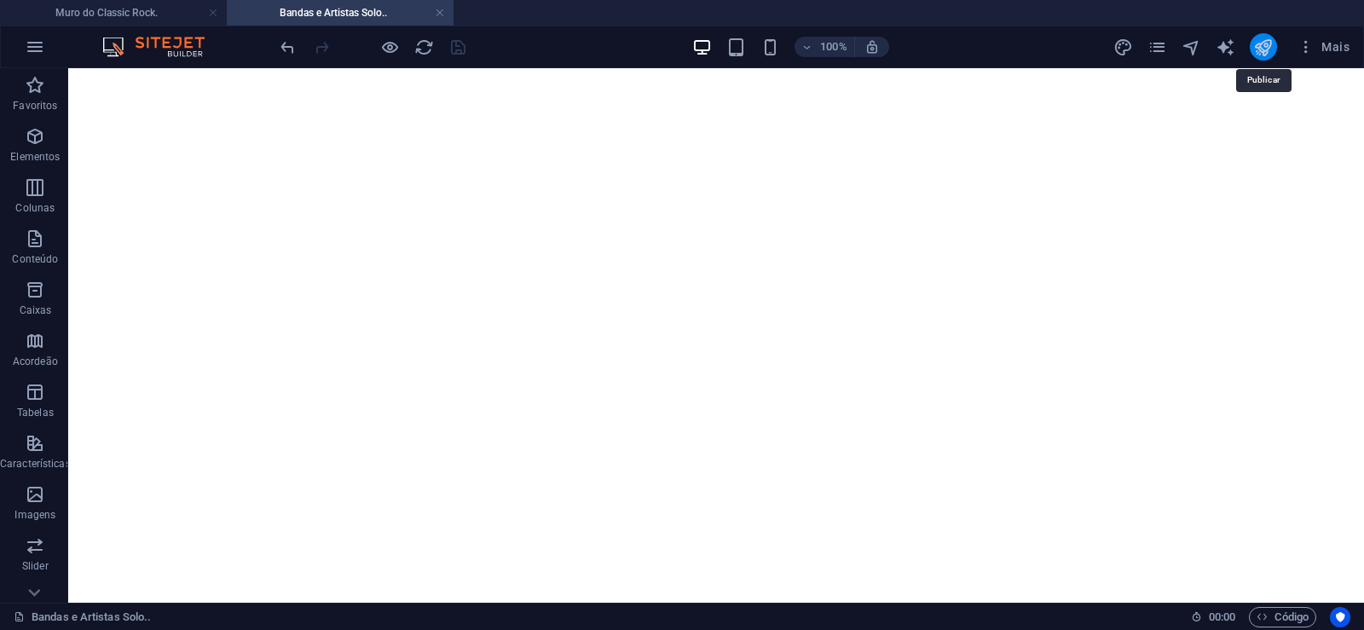
click at [1261, 49] on icon "publish" at bounding box center [1263, 48] width 20 height 20
